Goal: Information Seeking & Learning: Learn about a topic

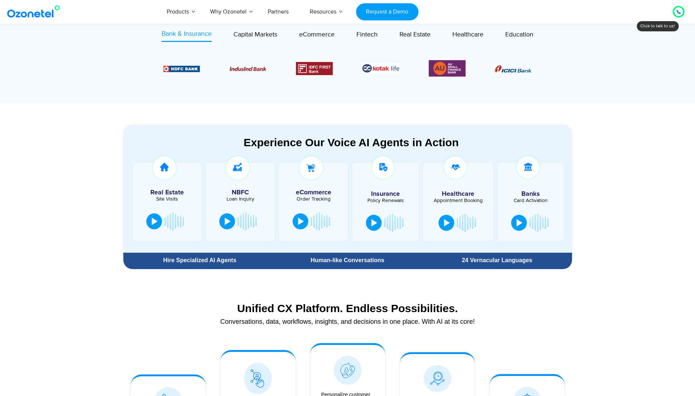
scroll to position [308, 0]
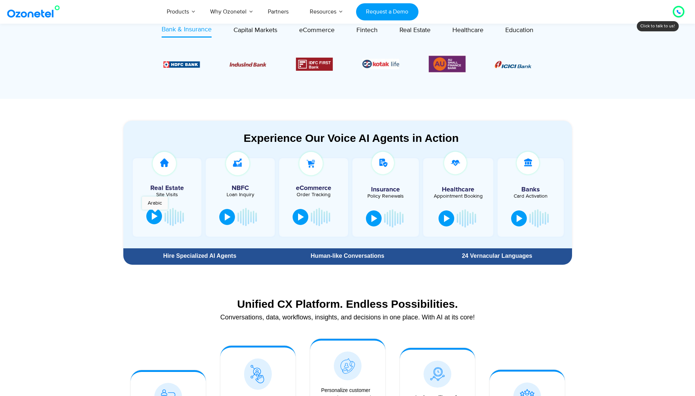
click at [155, 213] on div at bounding box center [155, 216] width 6 height 7
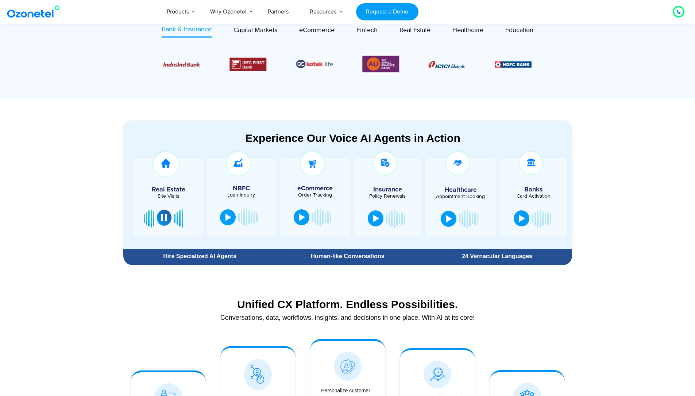
click at [162, 217] on div at bounding box center [164, 217] width 6 height 7
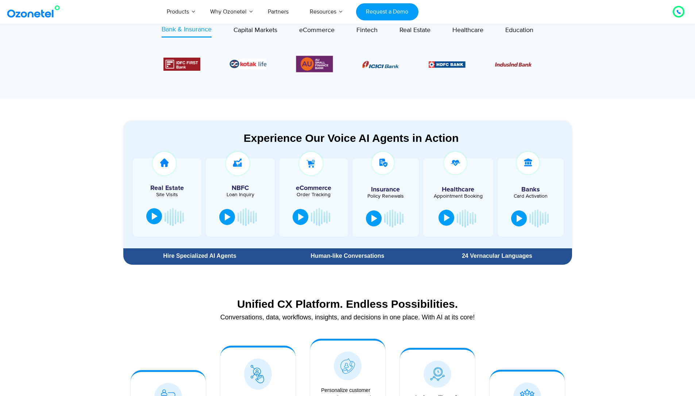
click at [448, 221] on div at bounding box center [447, 217] width 6 height 7
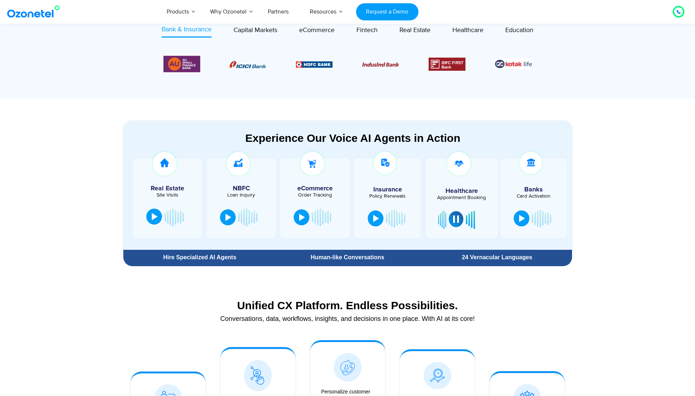
click at [448, 221] on div at bounding box center [461, 220] width 47 height 22
click at [454, 224] on button at bounding box center [456, 219] width 15 height 16
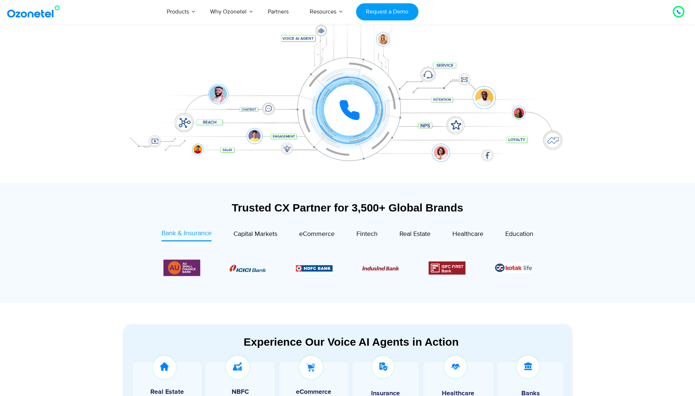
scroll to position [107, 0]
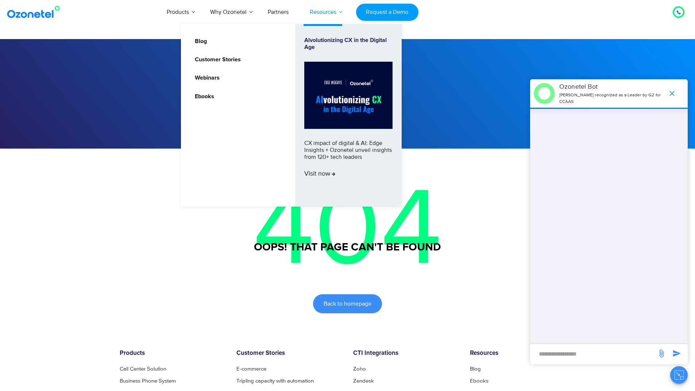
click at [337, 11] on link "Resources" at bounding box center [323, 12] width 48 height 24
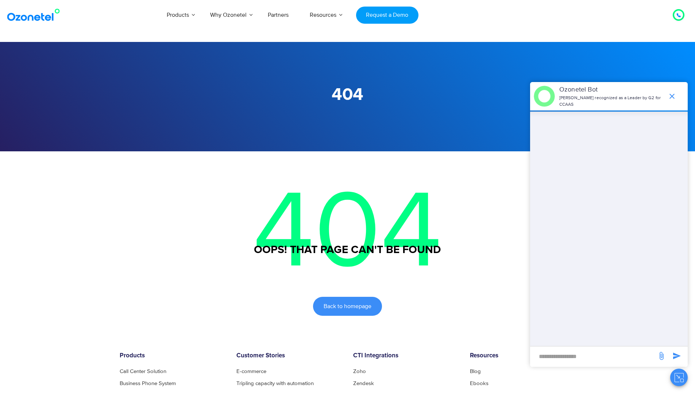
scroll to position [217, 0]
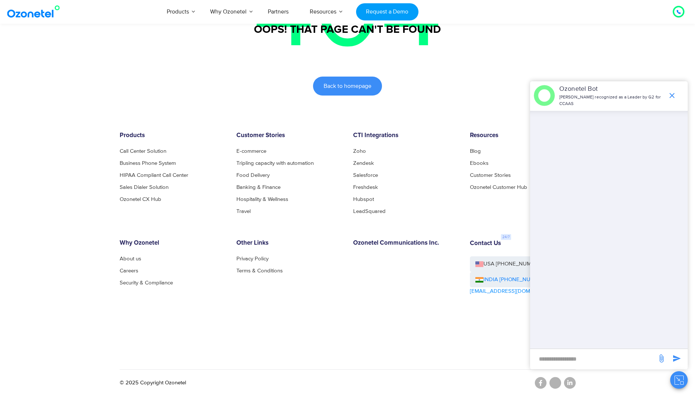
click at [126, 262] on ul "About us Careers Security & Compliance" at bounding box center [173, 271] width 106 height 30
click at [129, 259] on link "About us" at bounding box center [133, 258] width 26 height 5
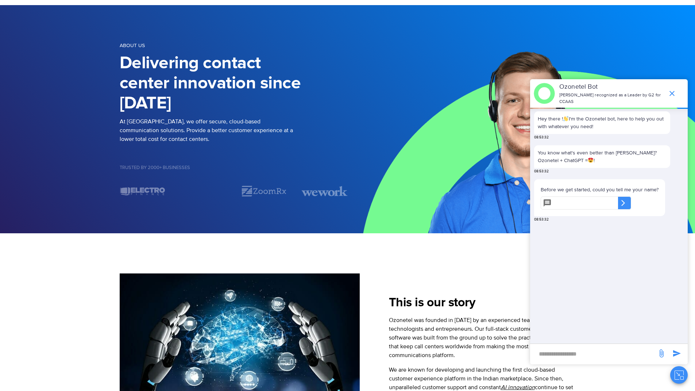
scroll to position [36, 0]
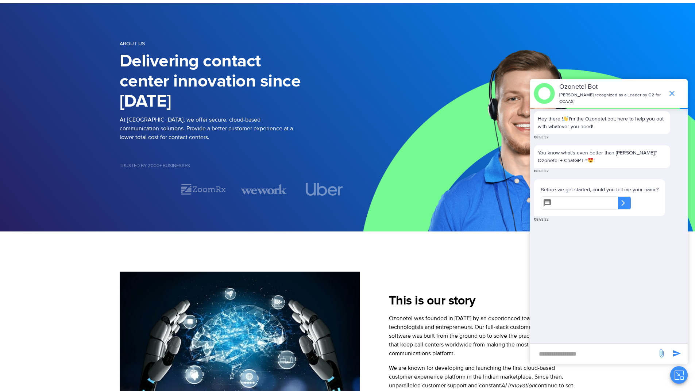
click at [138, 194] on div "Image Carousel" at bounding box center [234, 189] width 228 height 13
click at [132, 231] on section "This is our story Ozonetel was founded in [DATE] by an experienced team of tech…" at bounding box center [347, 328] width 695 height 195
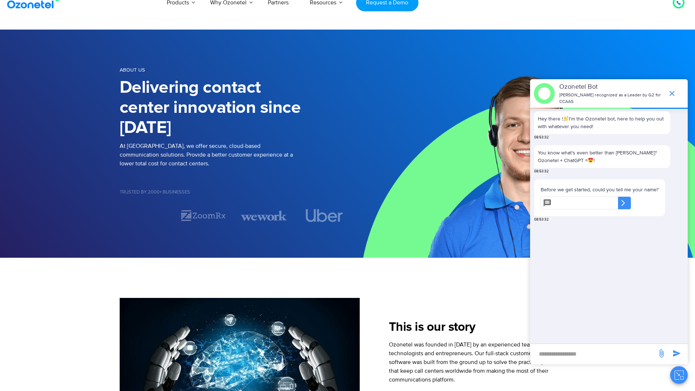
scroll to position [13, 0]
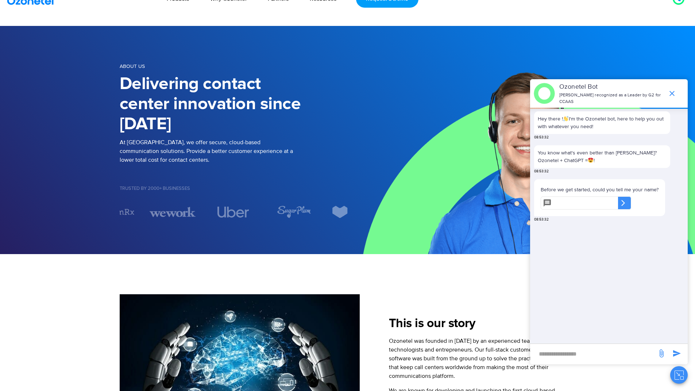
click at [99, 230] on section "About us Delivering contact center innovation since [DATE] At [GEOGRAPHIC_DATA]…" at bounding box center [347, 140] width 695 height 228
drag, startPoint x: 240, startPoint y: 219, endPoint x: 161, endPoint y: 236, distance: 81.0
click at [161, 236] on section "About us Delivering contact center innovation since [DATE] At [GEOGRAPHIC_DATA]…" at bounding box center [347, 140] width 695 height 228
click at [324, 208] on img "6 / 7" at bounding box center [324, 211] width 46 height 13
click at [317, 215] on img "6 / 7" at bounding box center [324, 211] width 46 height 13
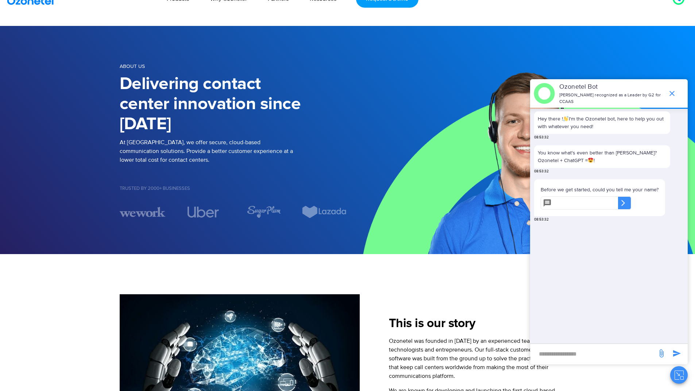
drag, startPoint x: 316, startPoint y: 223, endPoint x: 280, endPoint y: 219, distance: 36.7
click at [280, 219] on div "About us Delivering contact center innovation since [DATE] At [GEOGRAPHIC_DATA]…" at bounding box center [347, 139] width 467 height 177
drag, startPoint x: 280, startPoint y: 219, endPoint x: 265, endPoint y: 211, distance: 16.5
click at [265, 211] on div "About us Delivering contact center innovation since [DATE] At [GEOGRAPHIC_DATA]…" at bounding box center [347, 139] width 467 height 177
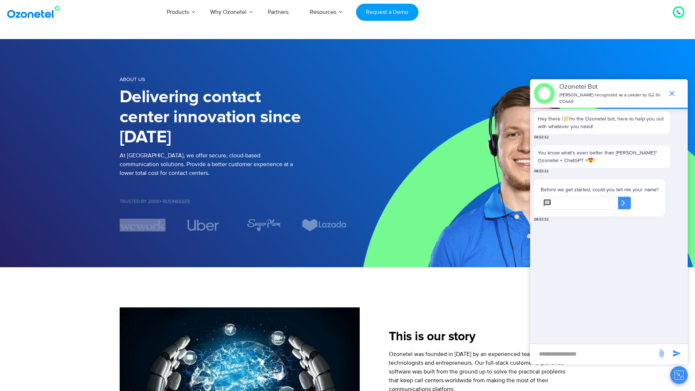
drag, startPoint x: 284, startPoint y: 212, endPoint x: 277, endPoint y: 234, distance: 22.8
click at [277, 234] on div "About us Delivering contact center innovation since [DATE] At [GEOGRAPHIC_DATA]…" at bounding box center [347, 153] width 467 height 177
click at [164, 242] on section "About us Delivering contact center innovation since [DATE] At [GEOGRAPHIC_DATA]…" at bounding box center [347, 153] width 695 height 228
click at [149, 262] on section "About us Delivering contact center innovation since [DATE] At [GEOGRAPHIC_DATA]…" at bounding box center [347, 153] width 695 height 228
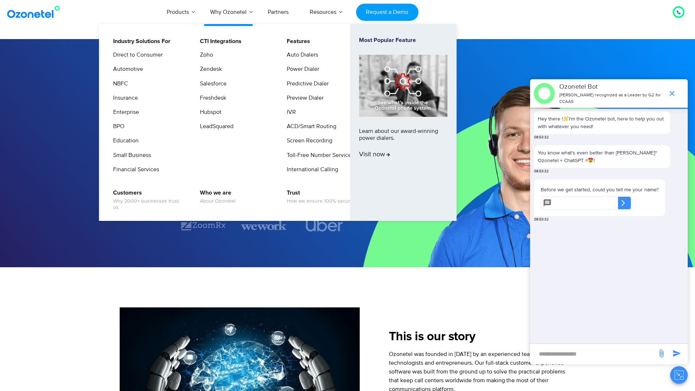
click at [223, 57] on li "Zoho" at bounding box center [234, 57] width 78 height 14
click at [207, 58] on link "Zoho" at bounding box center [204, 54] width 19 height 9
